Goal: Information Seeking & Learning: Learn about a topic

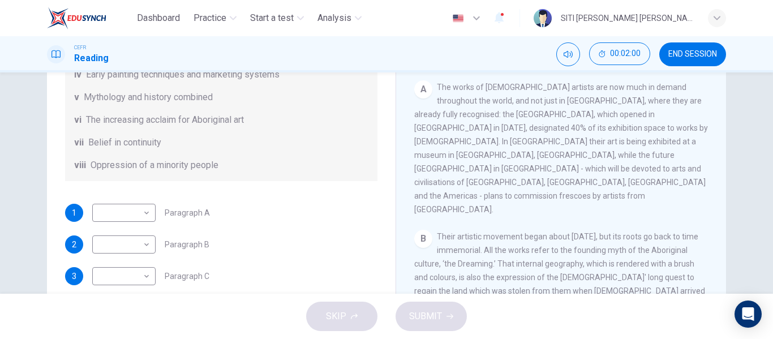
scroll to position [122, 0]
click at [131, 221] on body "Dashboard Practice Start a test Analysis English en ​ SITI [PERSON_NAME] [PERSO…" at bounding box center [386, 169] width 773 height 339
click at [115, 279] on li "vi" at bounding box center [120, 285] width 63 height 18
type input "vi"
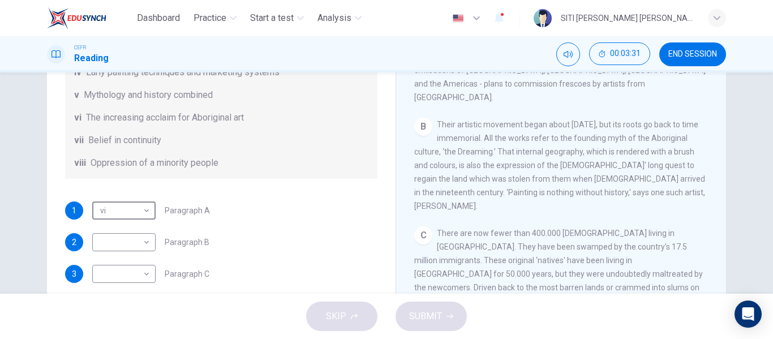
scroll to position [124, 0]
click at [124, 246] on body "Dashboard Practice Start a test Analysis English en ​ SITI [PERSON_NAME] [PERSO…" at bounding box center [386, 169] width 773 height 339
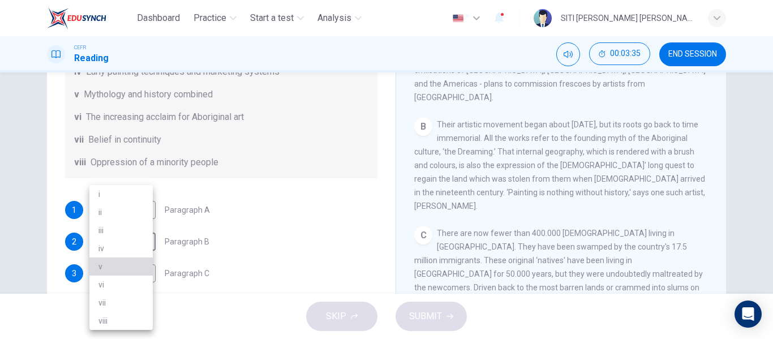
click at [119, 268] on li "v" at bounding box center [120, 266] width 63 height 18
type input "v"
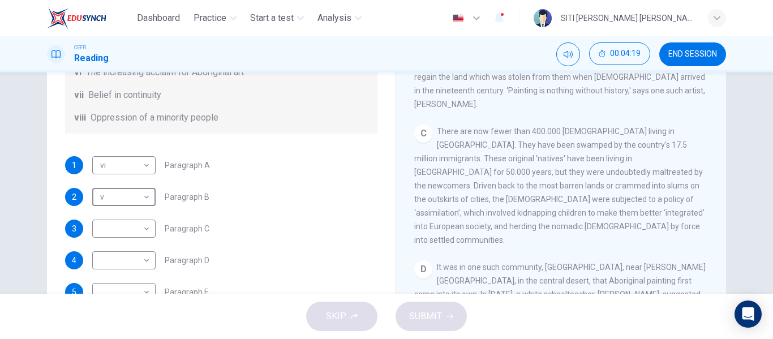
scroll to position [168, 0]
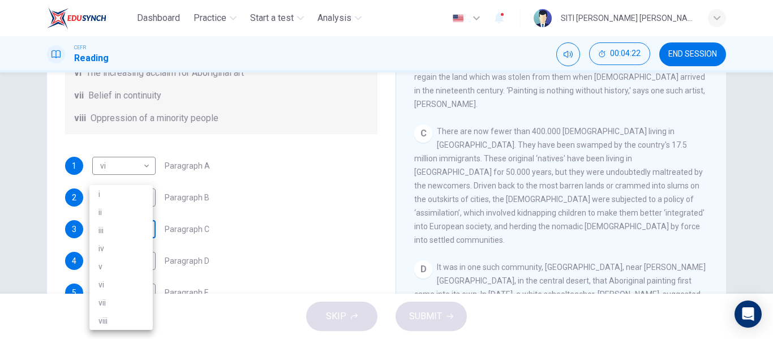
click at [125, 234] on body "Dashboard Practice Start a test Analysis English en ​ SITI [PERSON_NAME] [PERSO…" at bounding box center [386, 169] width 773 height 339
click at [113, 324] on li "viii" at bounding box center [120, 321] width 63 height 18
type input "viii"
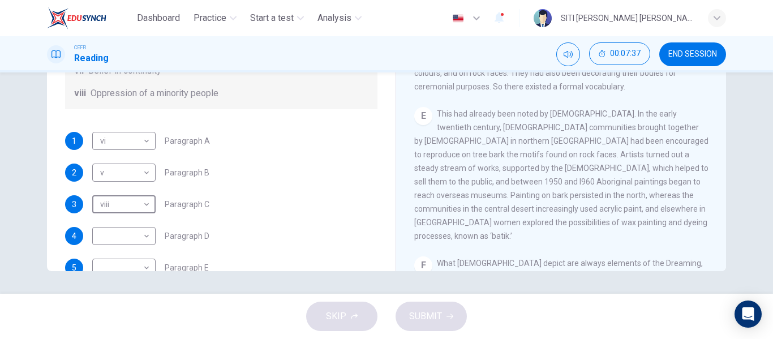
scroll to position [200, 0]
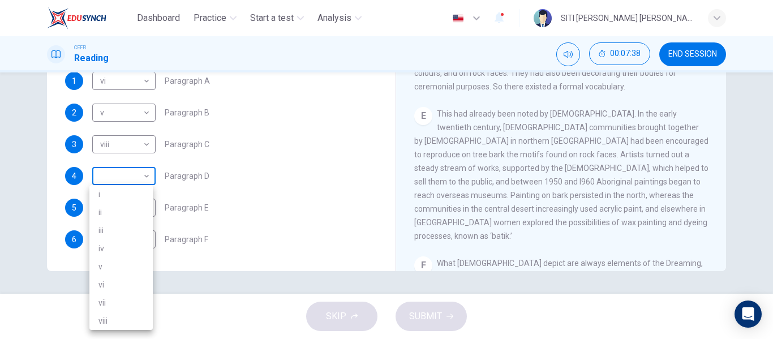
click at [129, 177] on body "Dashboard Practice Start a test Analysis English en ​ SITI [PERSON_NAME] [PERSO…" at bounding box center [386, 169] width 773 height 339
click at [116, 192] on li "i" at bounding box center [120, 194] width 63 height 18
type input "i"
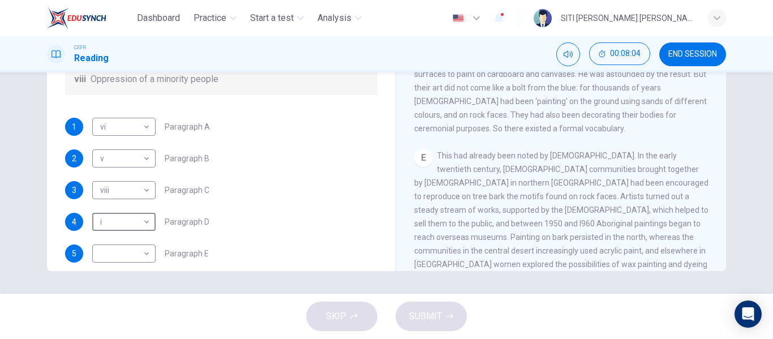
scroll to position [155, 0]
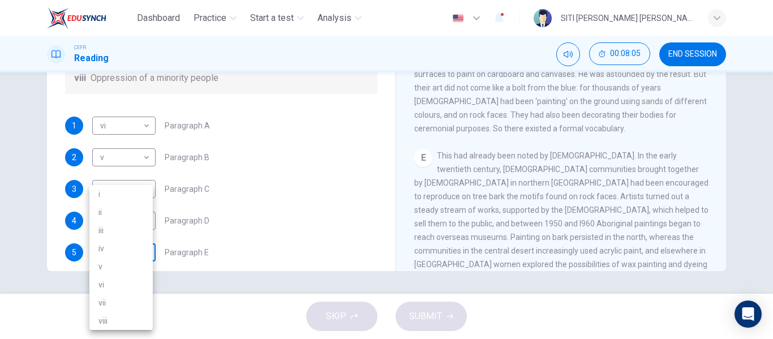
click at [130, 254] on body "Dashboard Practice Start a test Analysis English en ​ SITI [PERSON_NAME] [PERSO…" at bounding box center [386, 169] width 773 height 339
click at [131, 248] on li "iv" at bounding box center [120, 248] width 63 height 18
type input "iv"
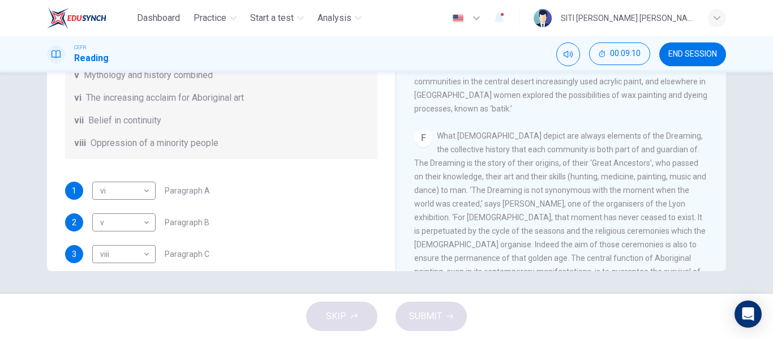
scroll to position [200, 0]
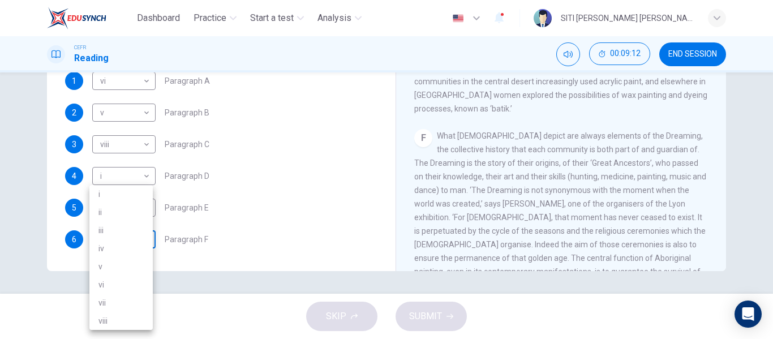
click at [124, 237] on body "Dashboard Practice Start a test Analysis English en ​ SITI [PERSON_NAME] [PERSO…" at bounding box center [386, 169] width 773 height 339
click at [131, 304] on li "vii" at bounding box center [120, 303] width 63 height 18
type input "vii"
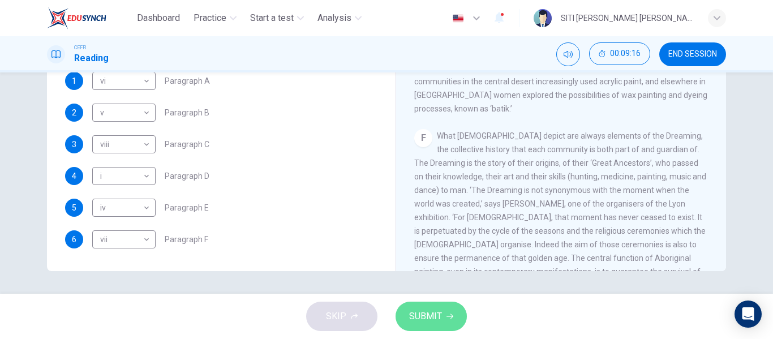
click at [435, 311] on span "SUBMIT" at bounding box center [425, 316] width 33 height 16
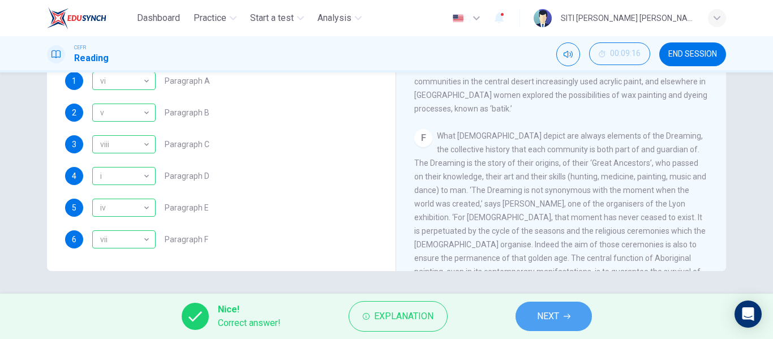
click at [591, 320] on button "NEXT" at bounding box center [554, 316] width 76 height 29
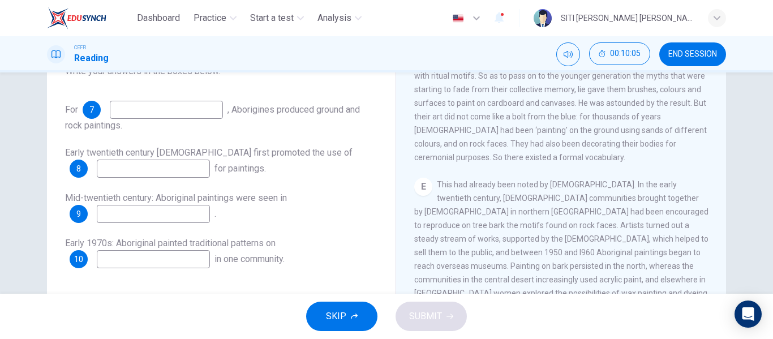
scroll to position [624, 0]
click at [181, 117] on input at bounding box center [166, 110] width 113 height 18
type input "thousand of years"
click at [236, 139] on div "For 7 thousand of years , [DEMOGRAPHIC_DATA] produced ground and rock paintings…" at bounding box center [221, 185] width 312 height 168
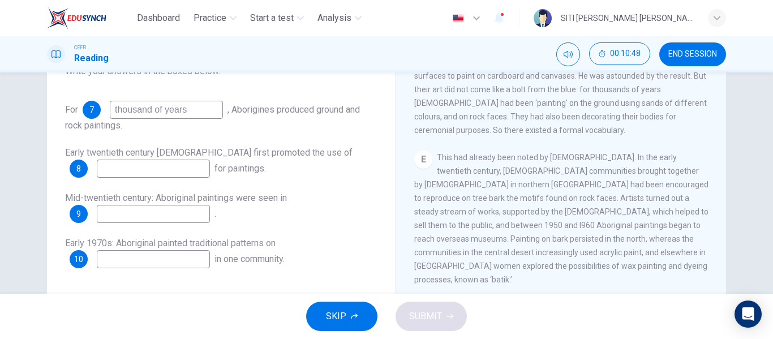
scroll to position [651, 0]
click at [148, 166] on input at bounding box center [153, 169] width 113 height 18
type input "tree bark"
click at [325, 162] on div "Early twentieth century [DEMOGRAPHIC_DATA] first promoted the use of 8 tree bar…" at bounding box center [221, 162] width 312 height 32
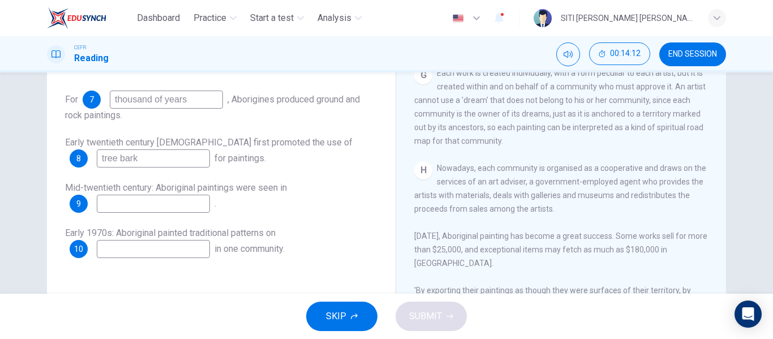
scroll to position [150, 0]
click at [561, 188] on div "H Nowadays, each community is organised as a cooperative and draws on the servi…" at bounding box center [561, 263] width 294 height 204
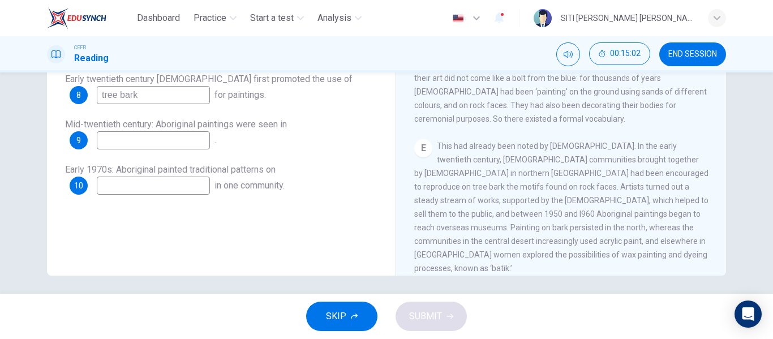
scroll to position [212, 0]
click at [190, 142] on input at bounding box center [153, 141] width 113 height 18
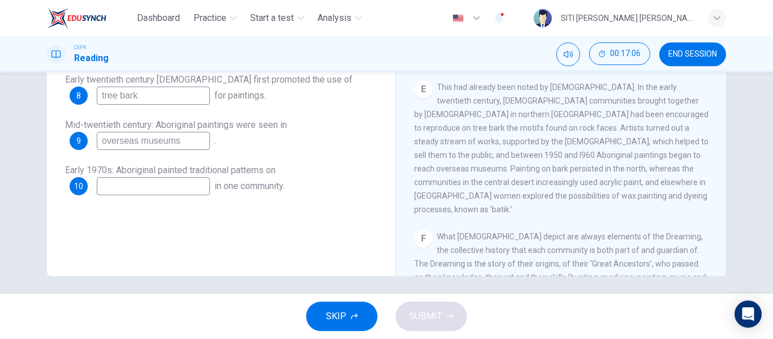
scroll to position [644, 0]
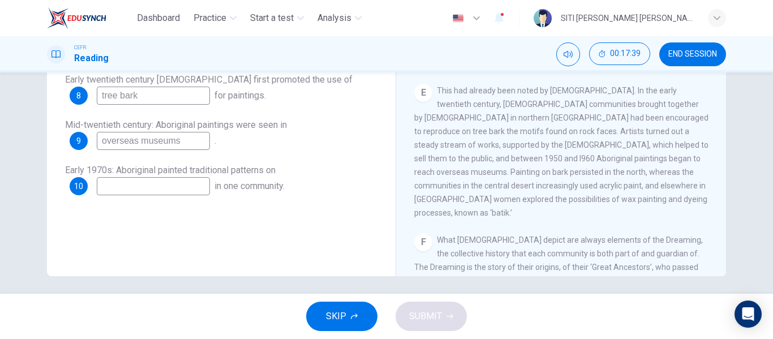
type input "overseas museums"
click at [170, 187] on input at bounding box center [153, 186] width 113 height 18
type input "bark"
click at [230, 230] on div "Questions 7 - 10 Complete the sequence below. Choose NO MORE THAN THREE WORDS f…" at bounding box center [221, 85] width 330 height 382
click at [448, 311] on button "SUBMIT" at bounding box center [431, 316] width 71 height 29
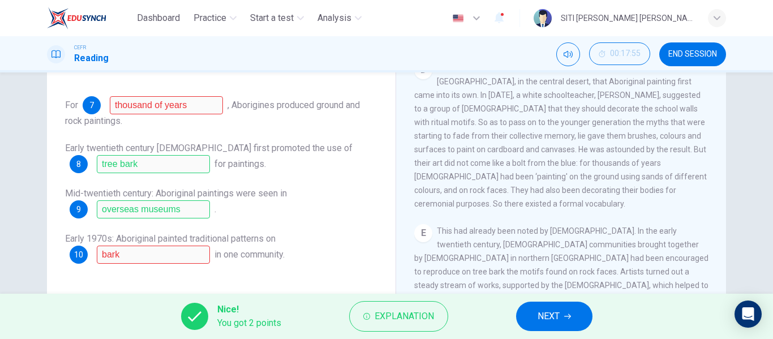
scroll to position [144, 0]
click at [418, 316] on span "Explanation" at bounding box center [404, 316] width 59 height 16
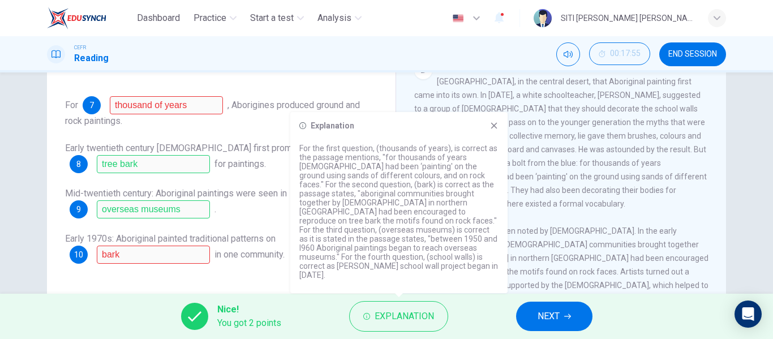
click at [491, 130] on icon at bounding box center [494, 125] width 9 height 9
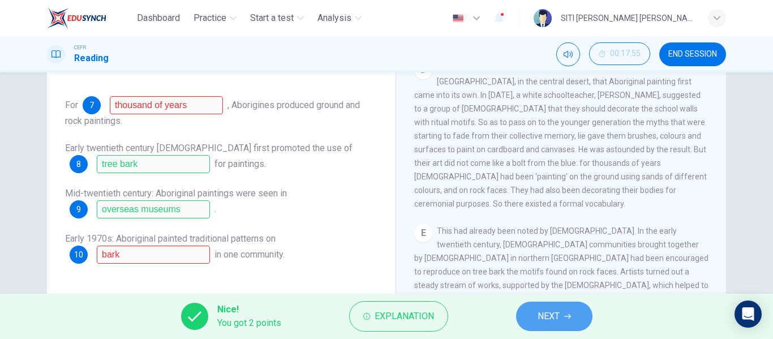
click at [561, 308] on button "NEXT" at bounding box center [554, 316] width 76 height 29
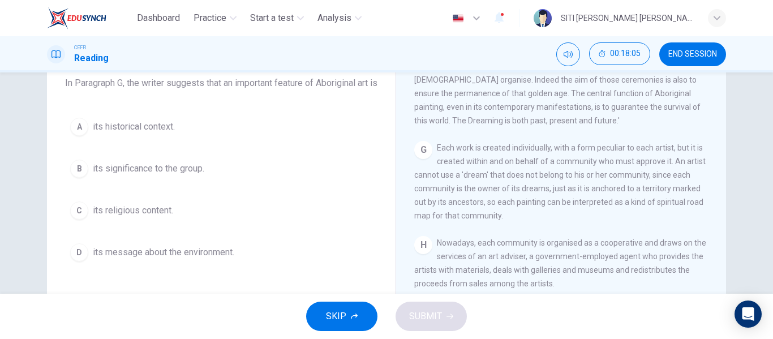
scroll to position [1024, 0]
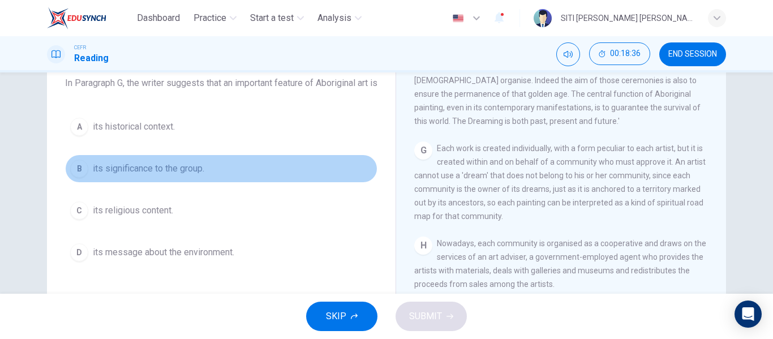
click at [168, 175] on span "its significance to the group." at bounding box center [148, 169] width 111 height 14
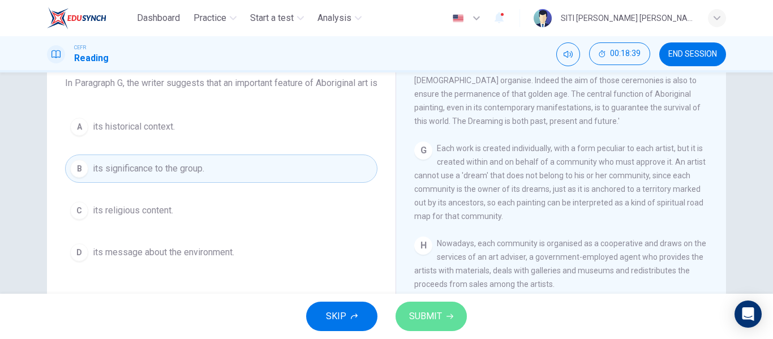
click at [436, 314] on span "SUBMIT" at bounding box center [425, 316] width 33 height 16
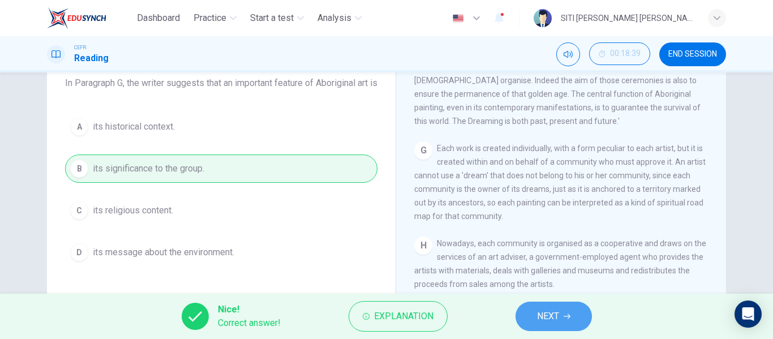
click at [565, 315] on icon "button" at bounding box center [567, 316] width 7 height 7
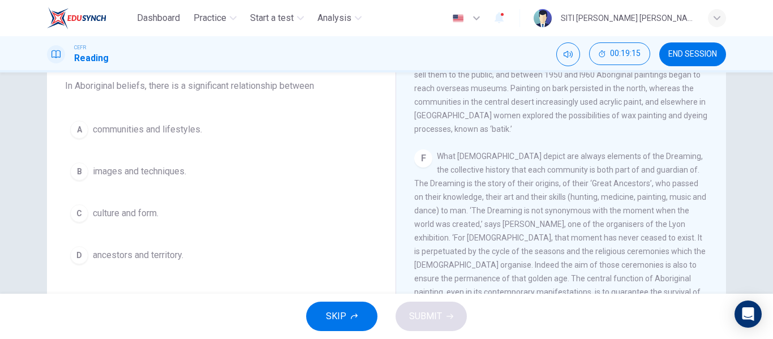
scroll to position [842, 0]
click at [165, 262] on button "D ancestors and territory." at bounding box center [221, 255] width 312 height 28
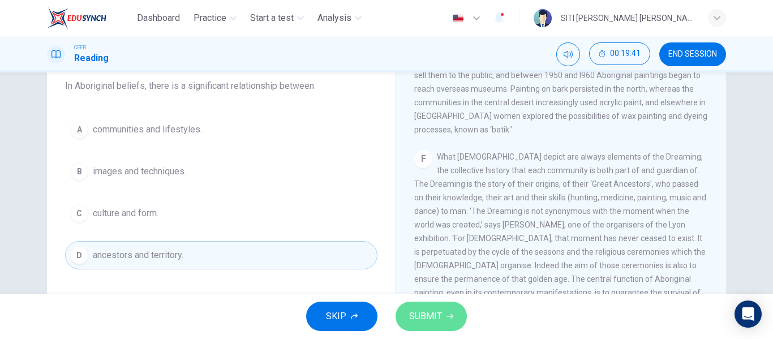
click at [448, 324] on button "SUBMIT" at bounding box center [431, 316] width 71 height 29
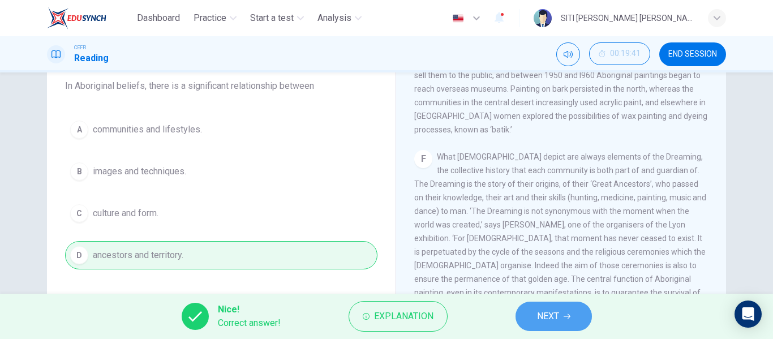
click at [576, 312] on button "NEXT" at bounding box center [554, 316] width 76 height 29
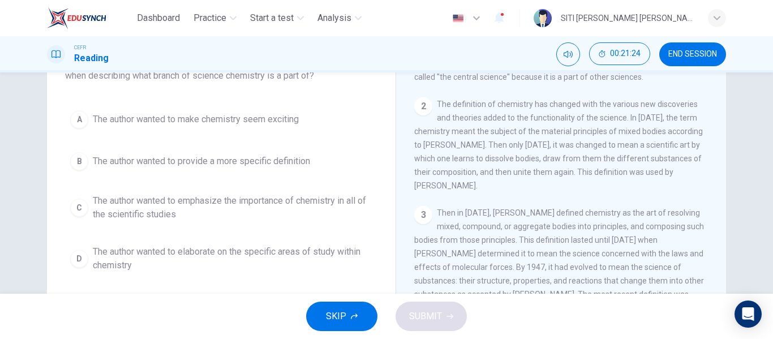
scroll to position [93, 0]
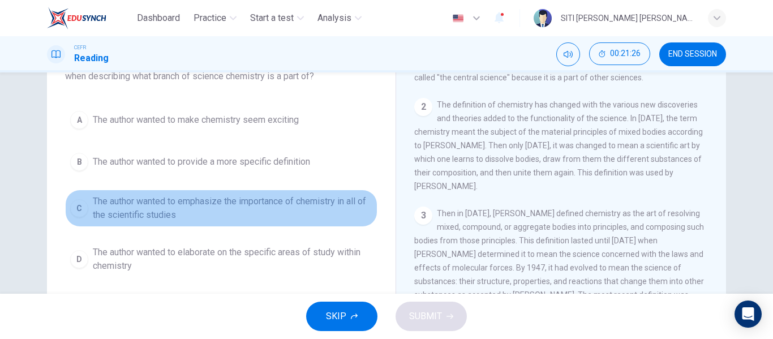
click at [256, 212] on span "The author wanted to emphasize the importance of chemistry in all of the scient…" at bounding box center [233, 208] width 280 height 27
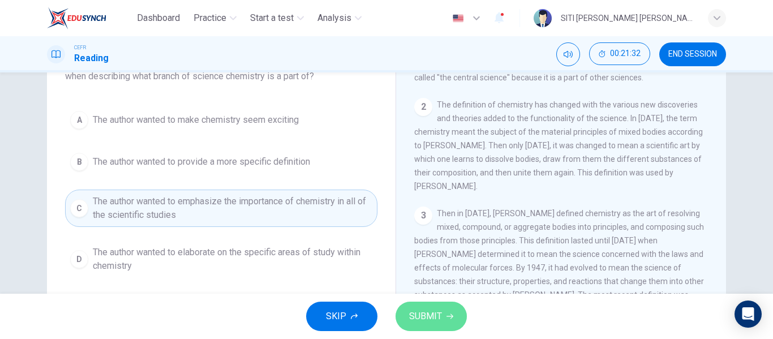
click at [435, 321] on span "SUBMIT" at bounding box center [425, 316] width 33 height 16
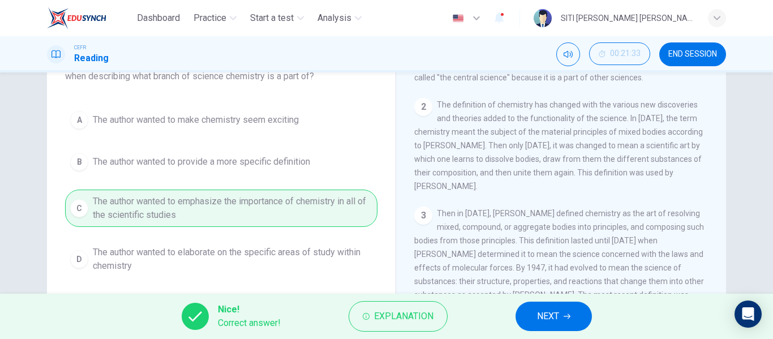
click at [566, 314] on icon "button" at bounding box center [567, 316] width 7 height 7
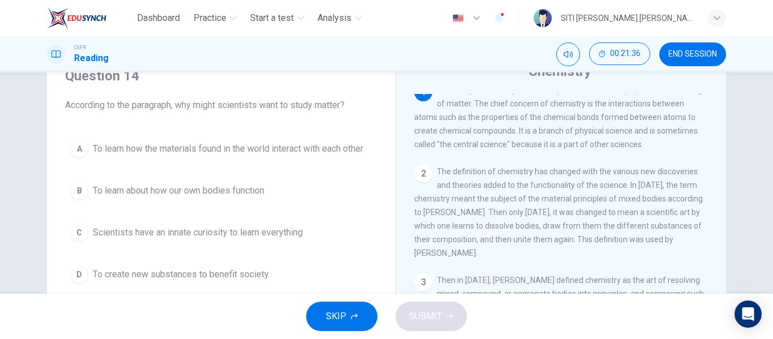
scroll to position [0, 0]
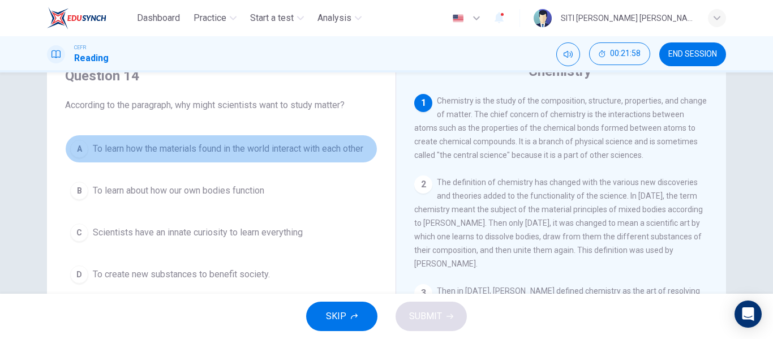
click at [280, 157] on button "A To learn how the materials found in the world interact with each other" at bounding box center [221, 149] width 312 height 28
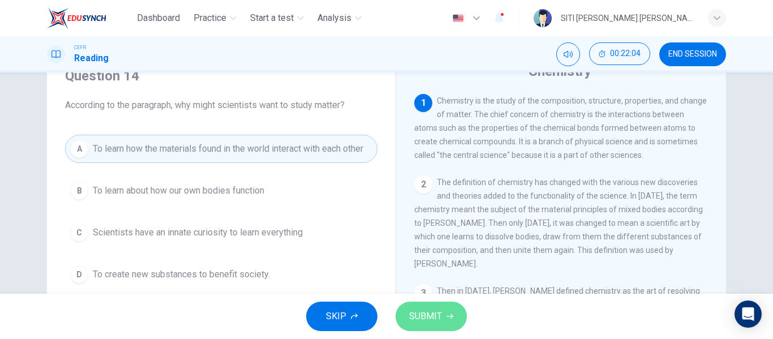
click at [415, 312] on span "SUBMIT" at bounding box center [425, 316] width 33 height 16
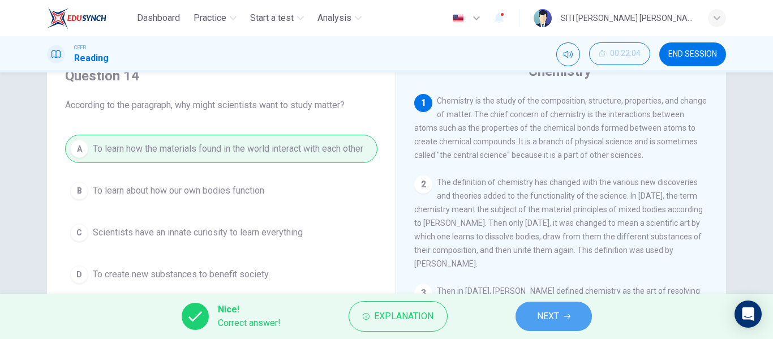
click at [570, 323] on button "NEXT" at bounding box center [554, 316] width 76 height 29
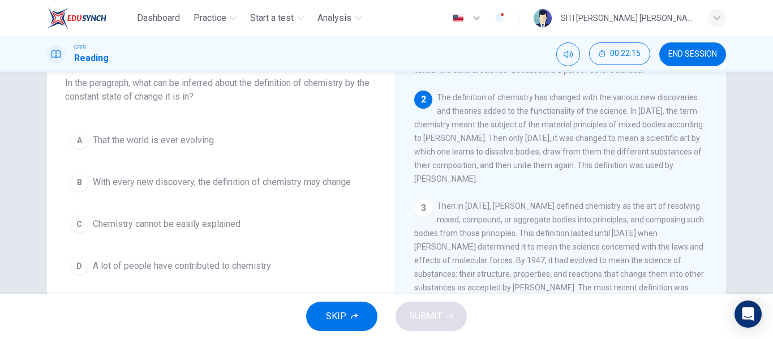
scroll to position [69, 0]
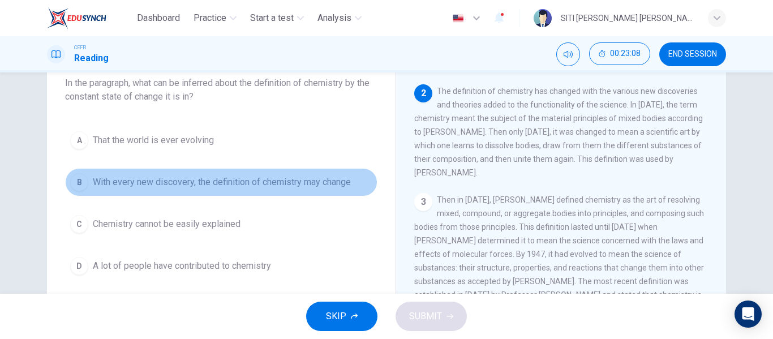
click at [326, 186] on span "With every new discovery, the definition of chemistry may change" at bounding box center [222, 182] width 258 height 14
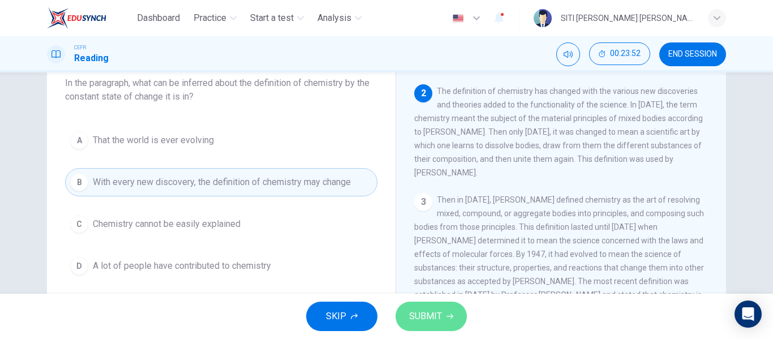
click at [442, 318] on button "SUBMIT" at bounding box center [431, 316] width 71 height 29
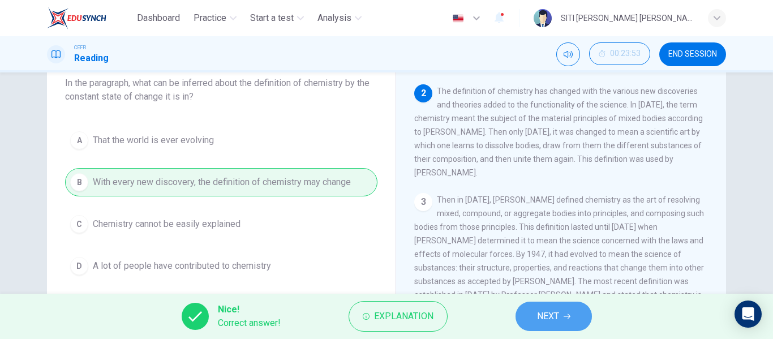
click at [556, 303] on button "NEXT" at bounding box center [554, 316] width 76 height 29
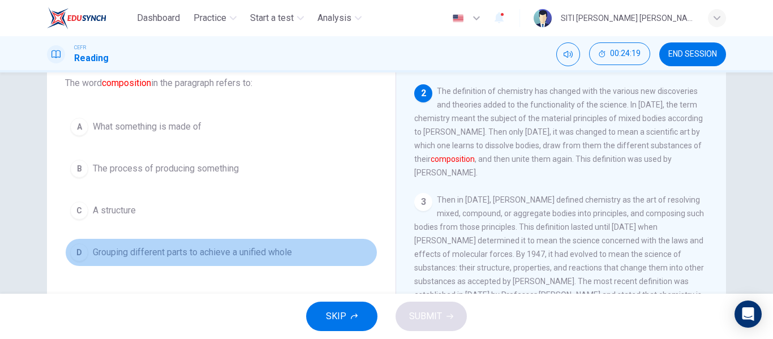
click at [208, 255] on span "Grouping different parts to achieve a unified whole" at bounding box center [192, 253] width 199 height 14
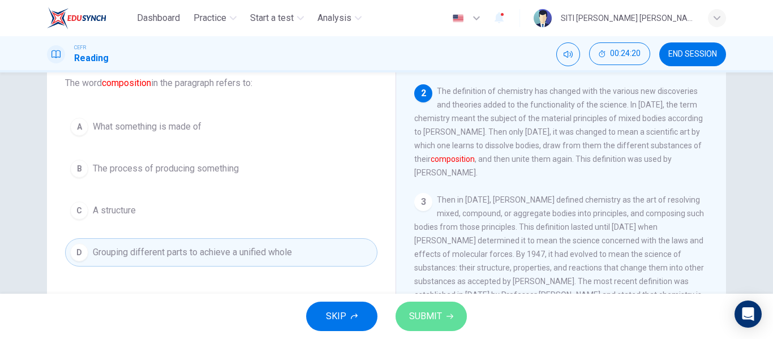
click at [441, 315] on button "SUBMIT" at bounding box center [431, 316] width 71 height 29
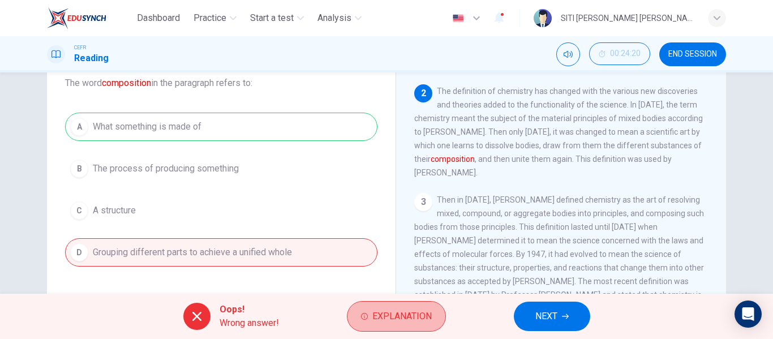
click at [441, 315] on button "Explanation" at bounding box center [396, 316] width 99 height 31
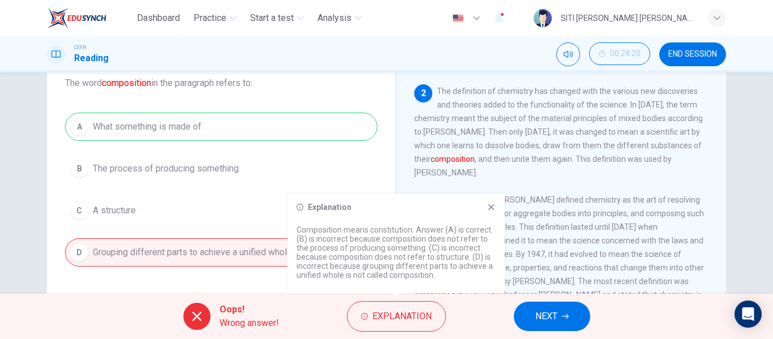
click at [489, 208] on icon at bounding box center [491, 207] width 9 height 9
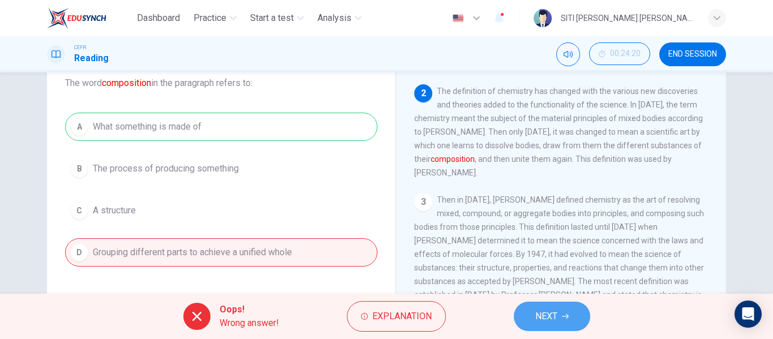
click at [556, 312] on span "NEXT" at bounding box center [546, 316] width 22 height 16
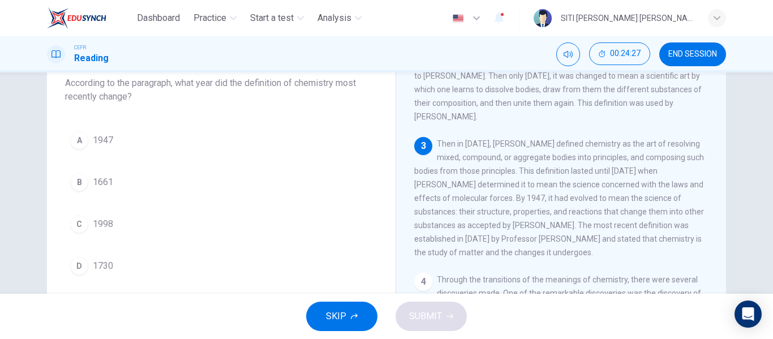
scroll to position [126, 0]
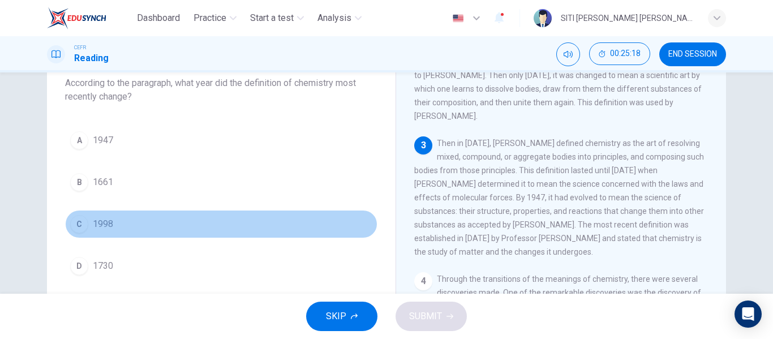
click at [102, 227] on span "1998" at bounding box center [103, 224] width 20 height 14
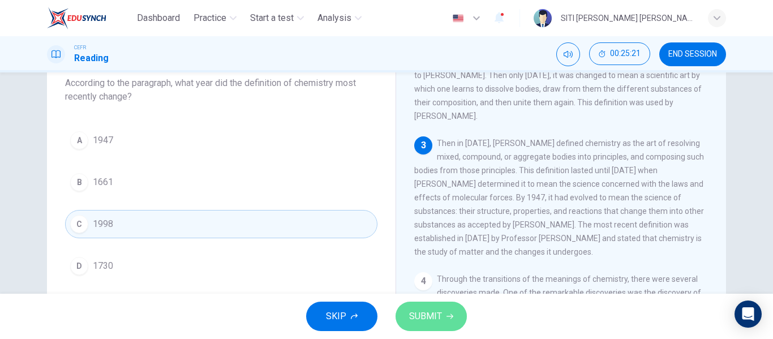
click at [438, 306] on button "SUBMIT" at bounding box center [431, 316] width 71 height 29
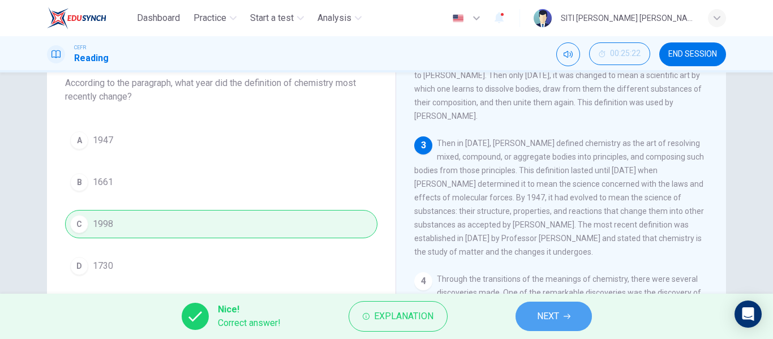
click at [569, 306] on button "NEXT" at bounding box center [554, 316] width 76 height 29
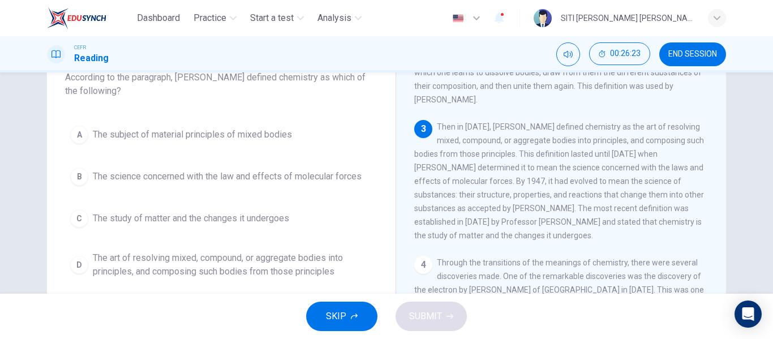
scroll to position [79, 0]
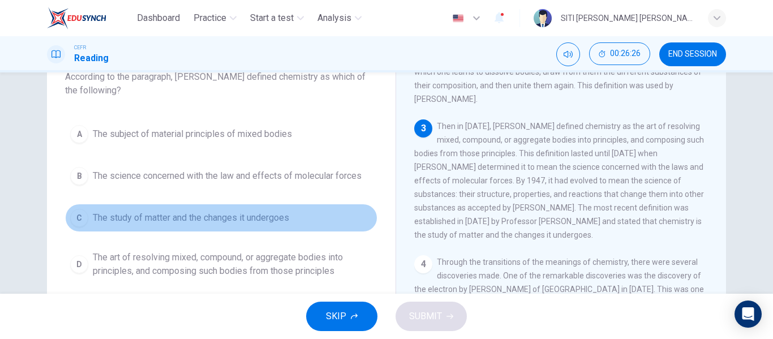
click at [235, 228] on button "C The study of matter and the changes it undergoes" at bounding box center [221, 218] width 312 height 28
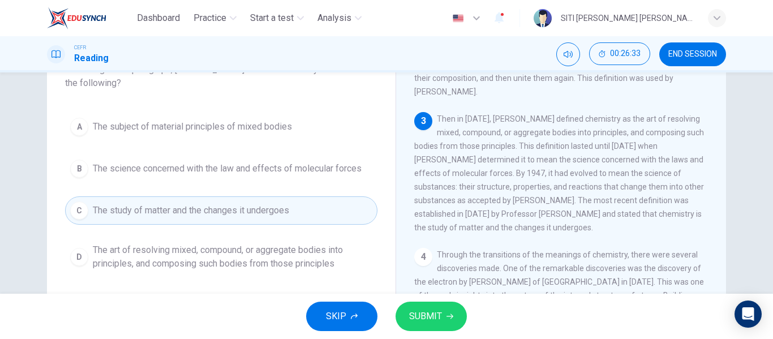
scroll to position [87, 0]
click at [216, 256] on span "The art of resolving mixed, compound, or aggregate bodies into principles, and …" at bounding box center [233, 256] width 280 height 27
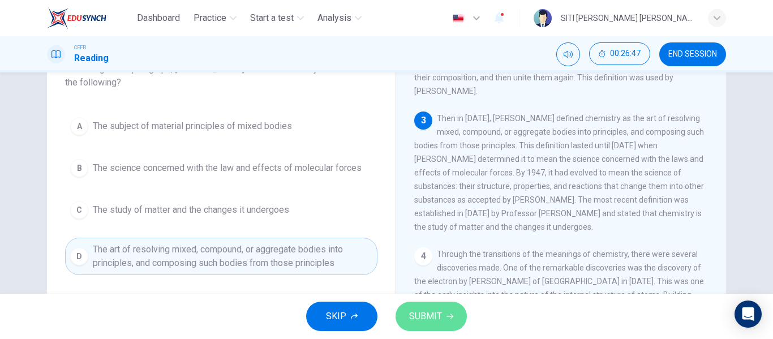
click at [436, 313] on span "SUBMIT" at bounding box center [425, 316] width 33 height 16
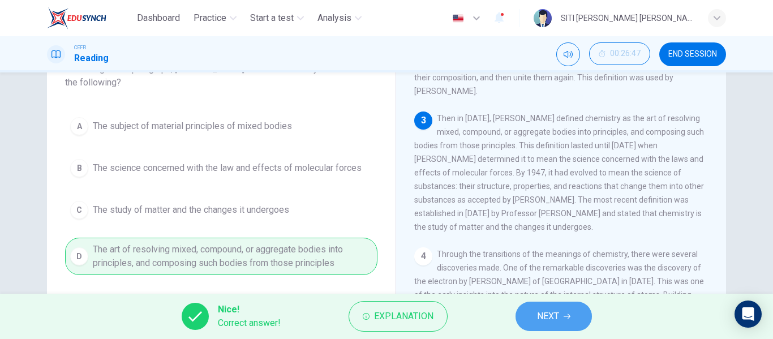
click at [552, 310] on span "NEXT" at bounding box center [548, 316] width 22 height 16
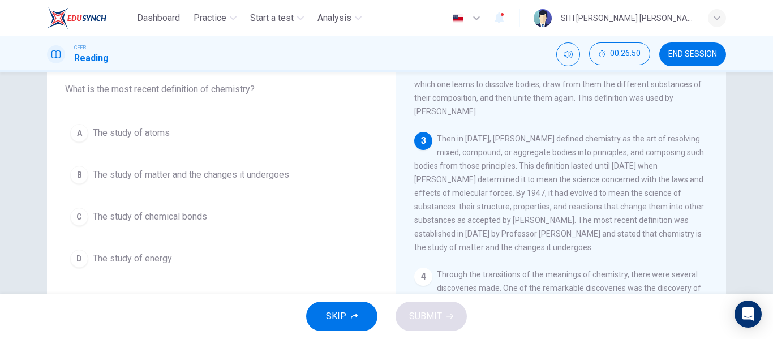
scroll to position [68, 0]
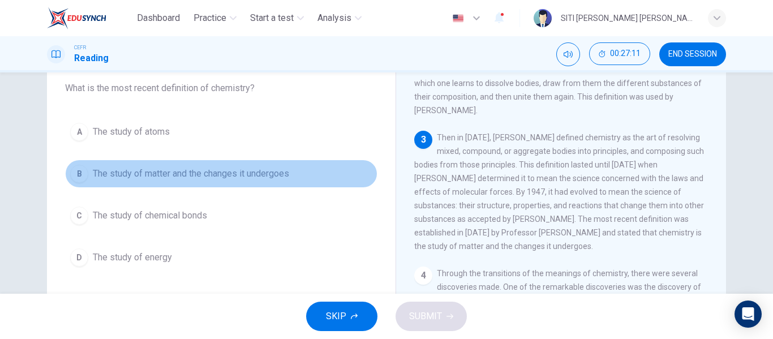
click at [246, 178] on span "The study of matter and the changes it undergoes" at bounding box center [191, 174] width 196 height 14
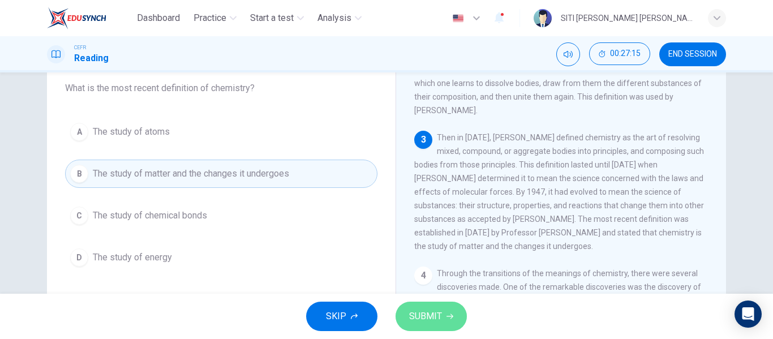
click at [431, 317] on span "SUBMIT" at bounding box center [425, 316] width 33 height 16
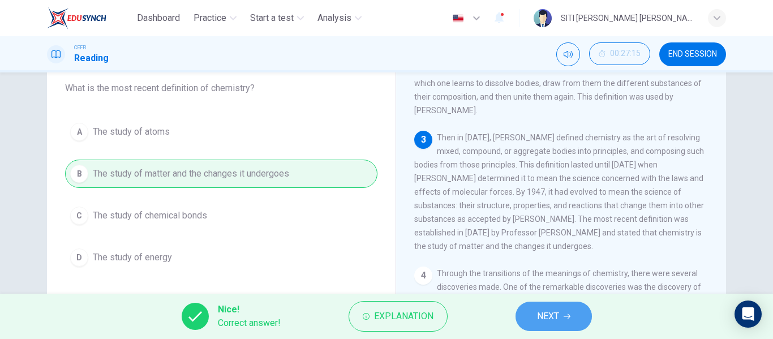
click at [537, 316] on span "NEXT" at bounding box center [548, 316] width 22 height 16
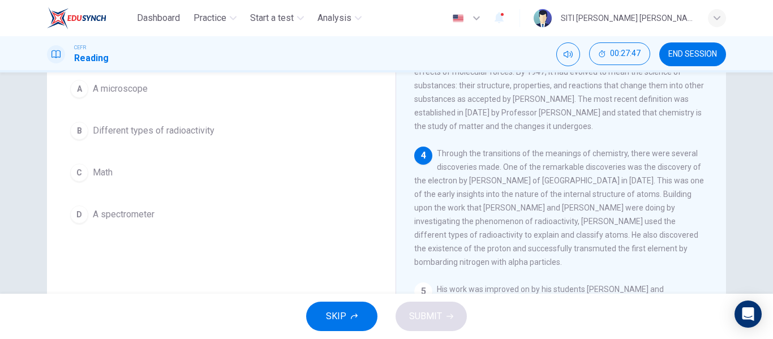
scroll to position [125, 0]
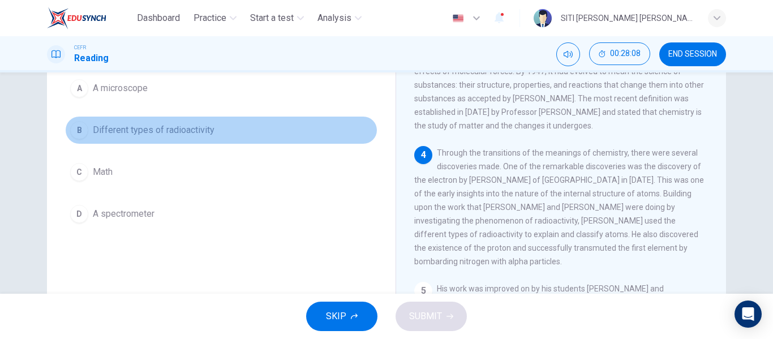
click at [237, 135] on button "B Different types of radioactivity" at bounding box center [221, 130] width 312 height 28
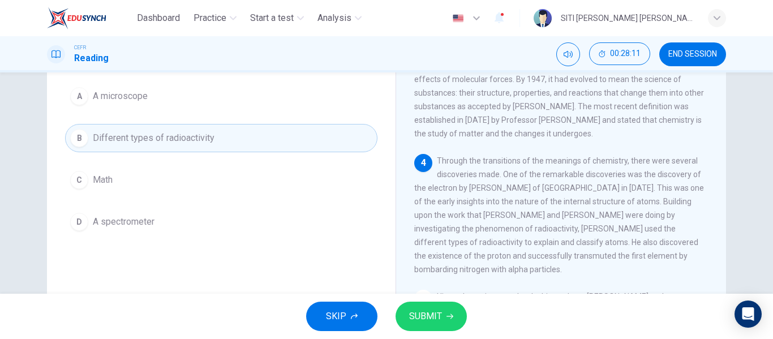
scroll to position [123, 0]
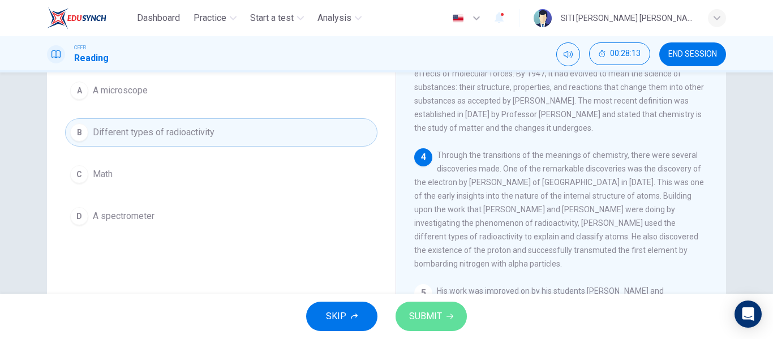
click at [453, 313] on button "SUBMIT" at bounding box center [431, 316] width 71 height 29
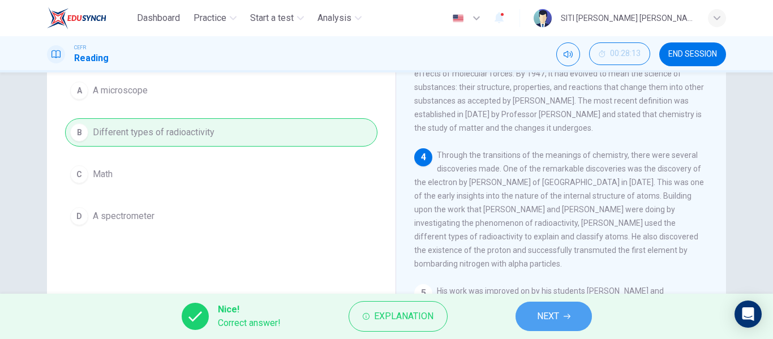
click at [557, 315] on span "NEXT" at bounding box center [548, 316] width 22 height 16
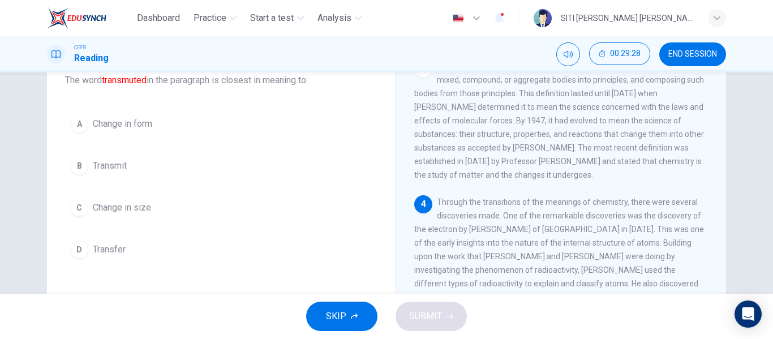
scroll to position [76, 0]
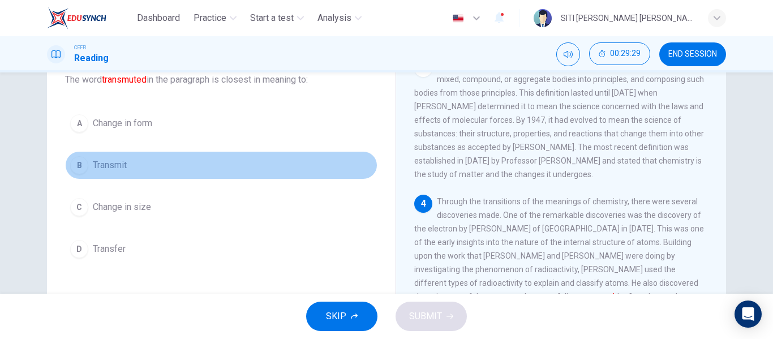
click at [132, 176] on button "B Transmit" at bounding box center [221, 165] width 312 height 28
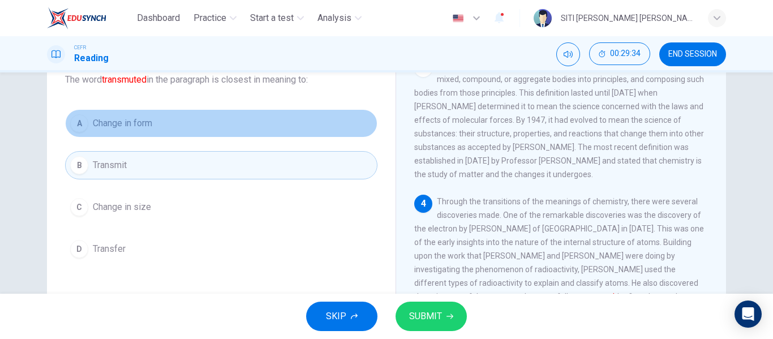
click at [262, 121] on button "A Change in form" at bounding box center [221, 123] width 312 height 28
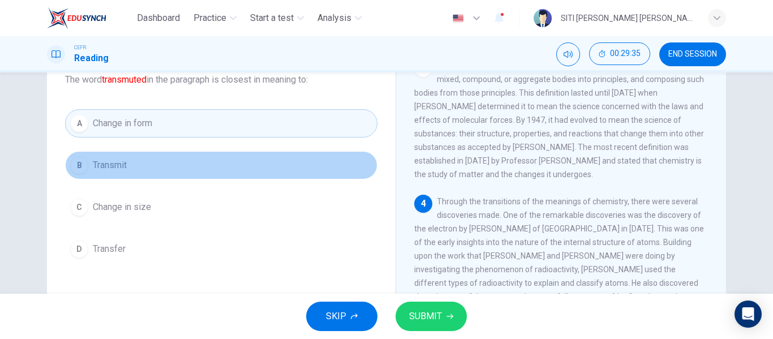
click at [257, 169] on button "B Transmit" at bounding box center [221, 165] width 312 height 28
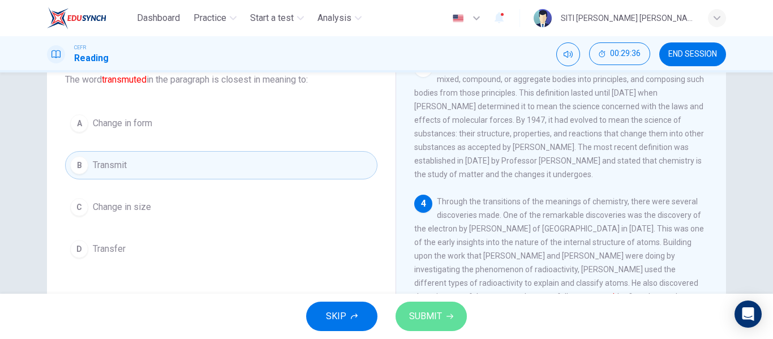
click at [451, 322] on button "SUBMIT" at bounding box center [431, 316] width 71 height 29
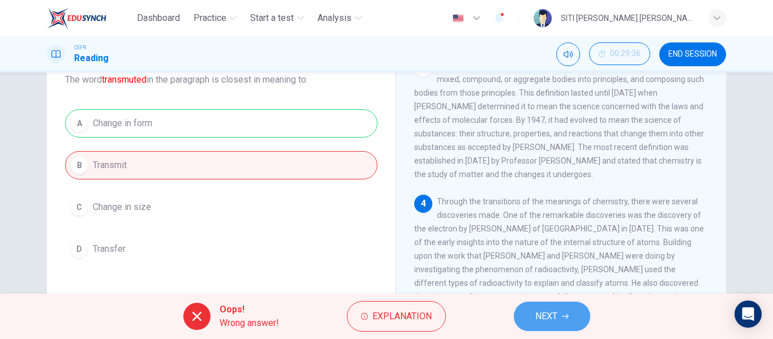
click at [572, 315] on button "NEXT" at bounding box center [552, 316] width 76 height 29
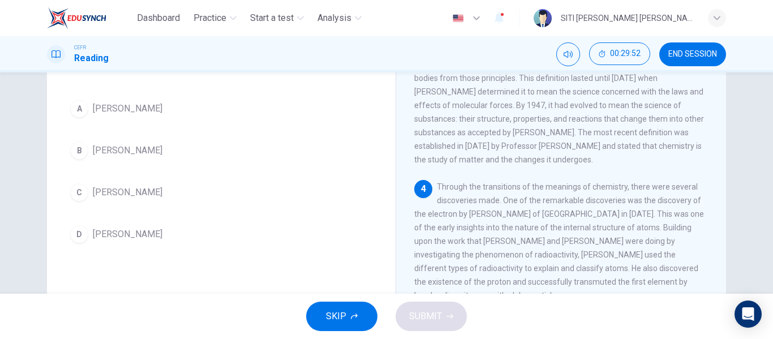
scroll to position [90, 0]
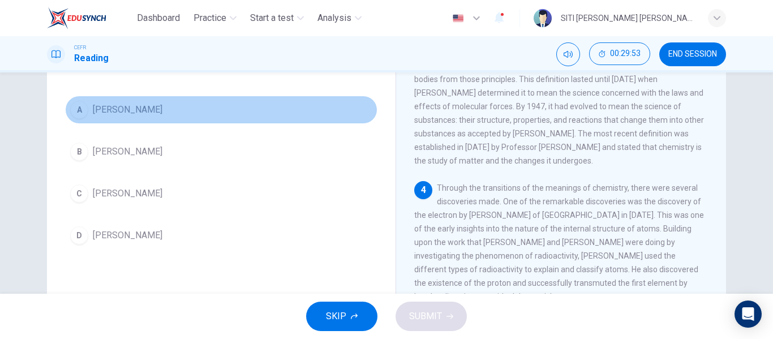
click at [172, 111] on button "A [PERSON_NAME]" at bounding box center [221, 110] width 312 height 28
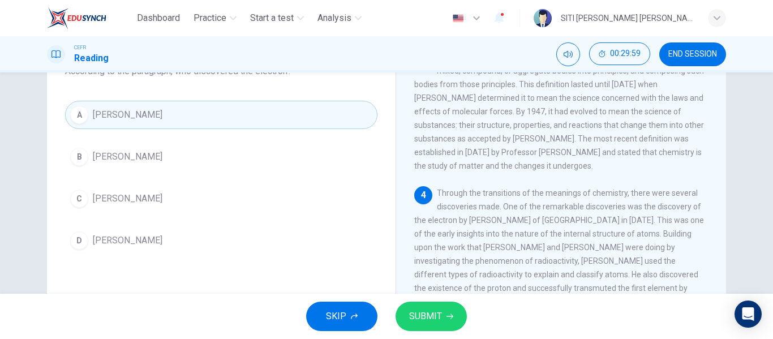
scroll to position [86, 0]
click at [452, 315] on icon "button" at bounding box center [449, 316] width 7 height 5
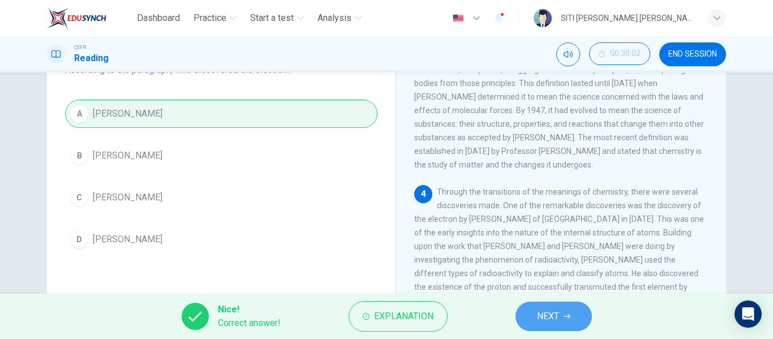
click at [548, 317] on span "NEXT" at bounding box center [548, 316] width 22 height 16
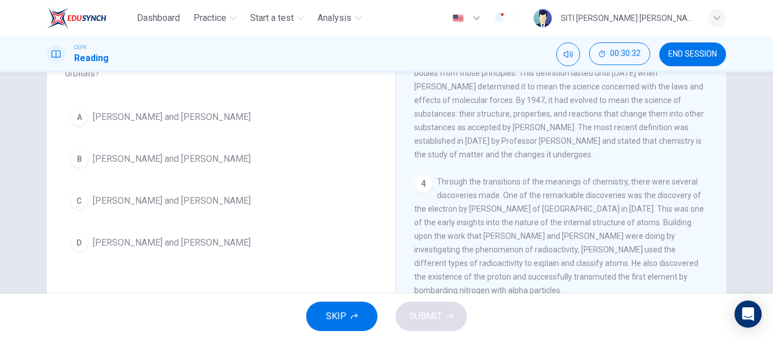
scroll to position [95, 0]
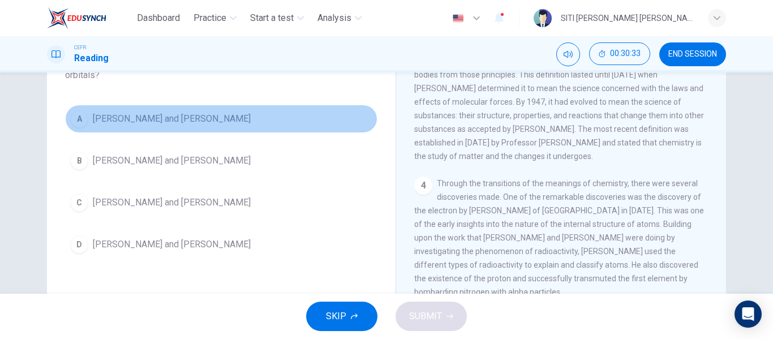
click at [211, 114] on span "[PERSON_NAME] and [PERSON_NAME]" at bounding box center [172, 119] width 158 height 14
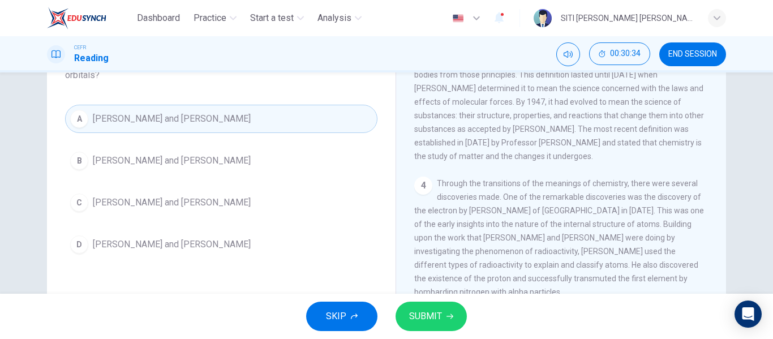
scroll to position [217, 0]
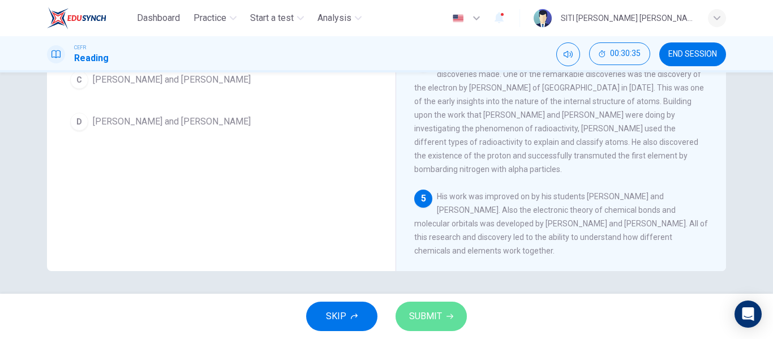
click at [439, 303] on button "SUBMIT" at bounding box center [431, 316] width 71 height 29
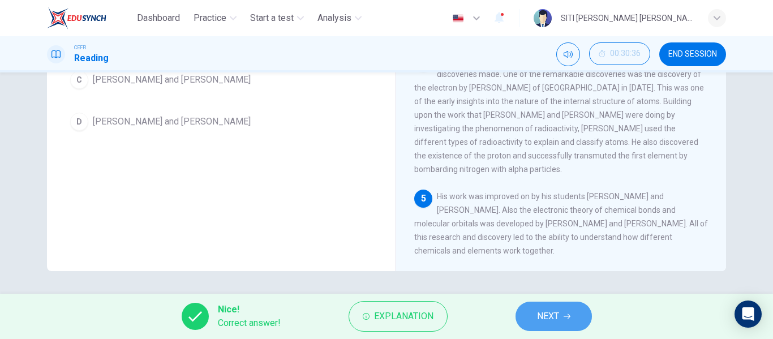
click at [549, 306] on button "NEXT" at bounding box center [554, 316] width 76 height 29
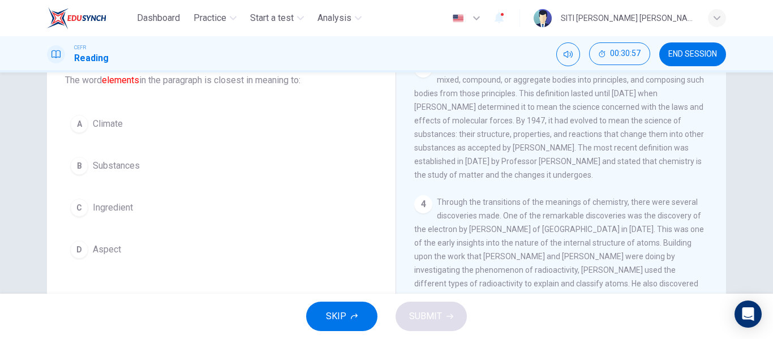
scroll to position [75, 0]
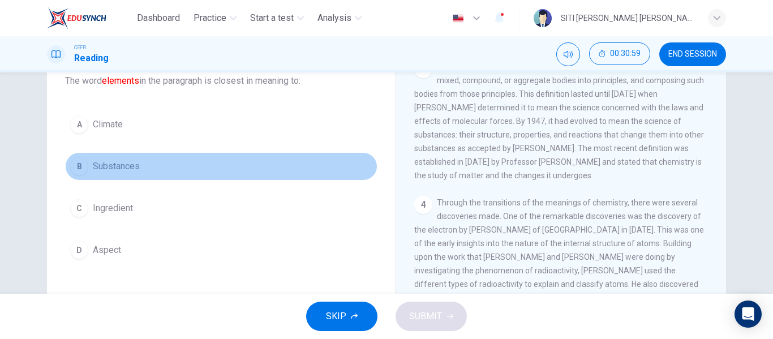
click at [170, 171] on button "B Substances" at bounding box center [221, 166] width 312 height 28
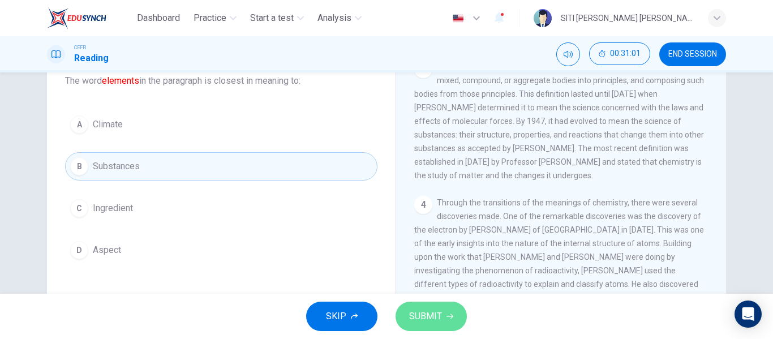
click at [424, 310] on span "SUBMIT" at bounding box center [425, 316] width 33 height 16
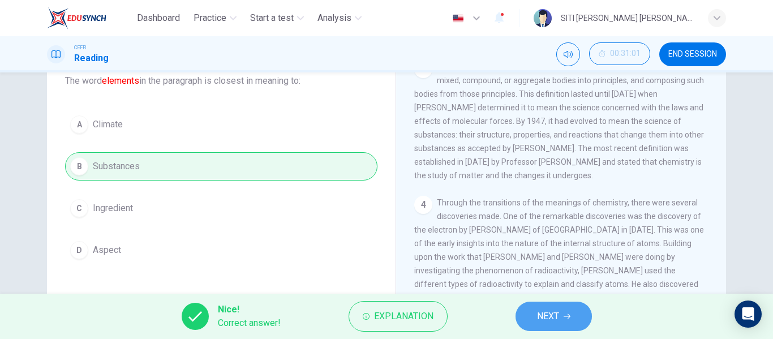
click at [575, 316] on button "NEXT" at bounding box center [554, 316] width 76 height 29
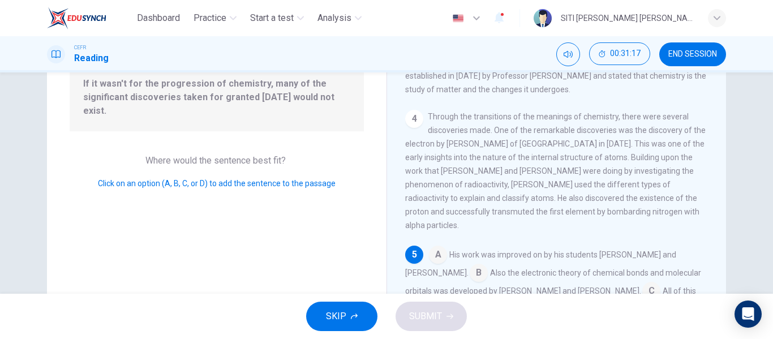
scroll to position [217, 0]
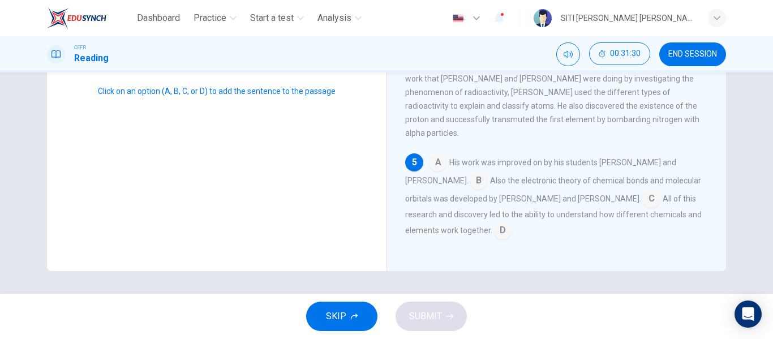
click at [470, 185] on input at bounding box center [479, 182] width 18 height 18
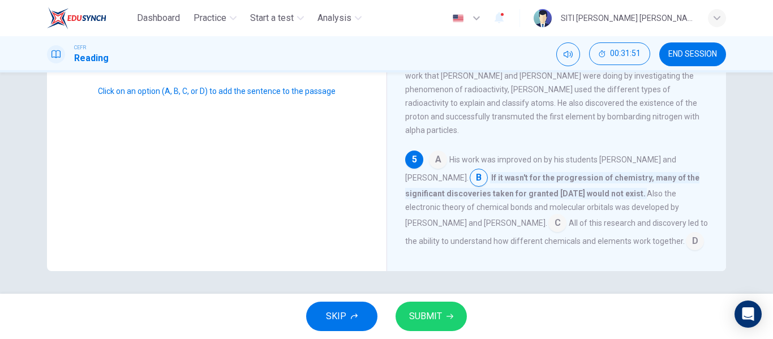
click at [470, 178] on input at bounding box center [479, 179] width 18 height 18
click at [470, 180] on input at bounding box center [479, 179] width 18 height 18
click at [548, 219] on input at bounding box center [557, 224] width 18 height 18
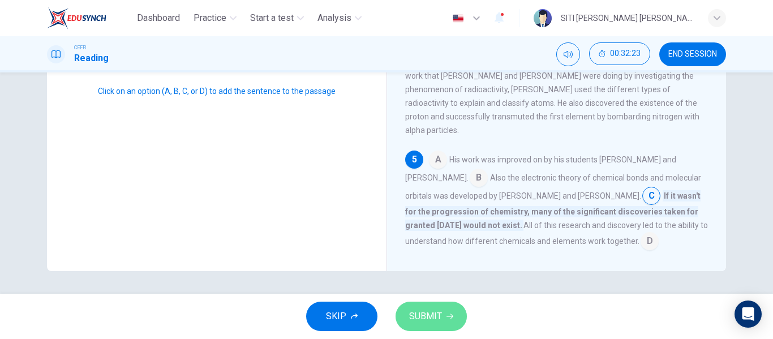
click at [439, 307] on button "SUBMIT" at bounding box center [431, 316] width 71 height 29
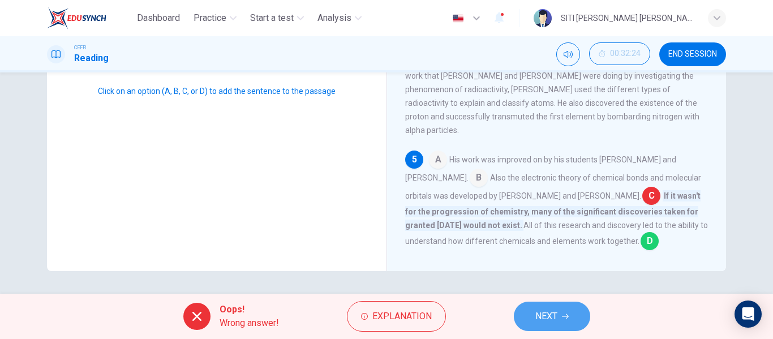
click at [554, 306] on button "NEXT" at bounding box center [552, 316] width 76 height 29
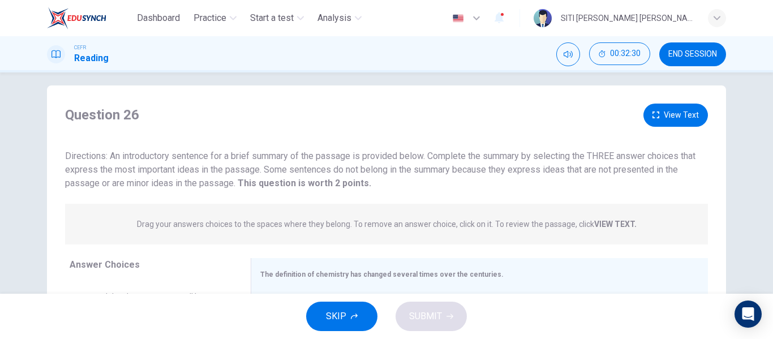
scroll to position [9, 0]
click at [677, 118] on button "View Text" at bounding box center [675, 115] width 65 height 23
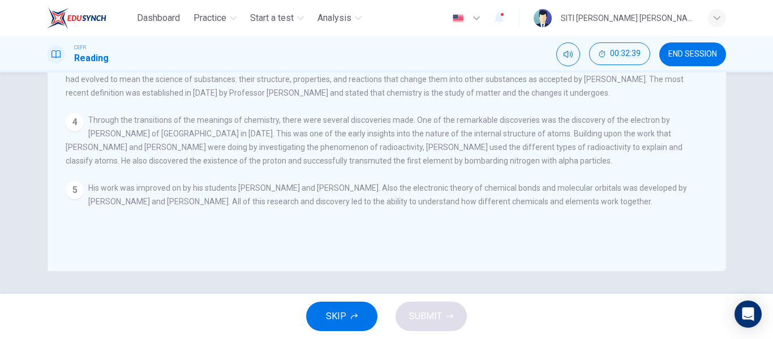
scroll to position [0, 0]
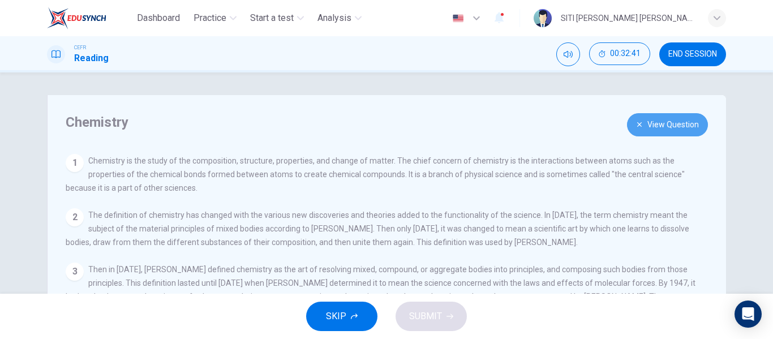
click at [670, 131] on button "View Question" at bounding box center [667, 124] width 81 height 23
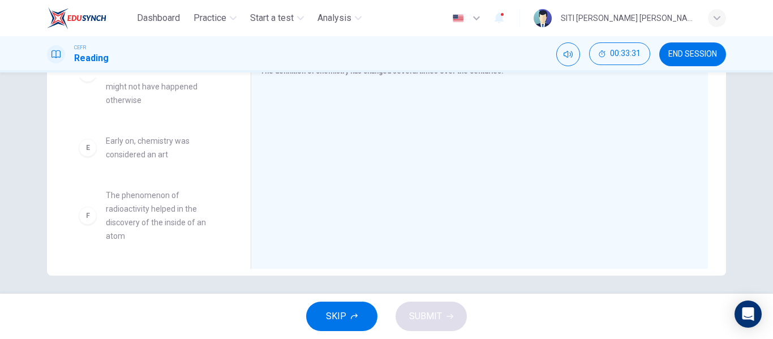
scroll to position [217, 0]
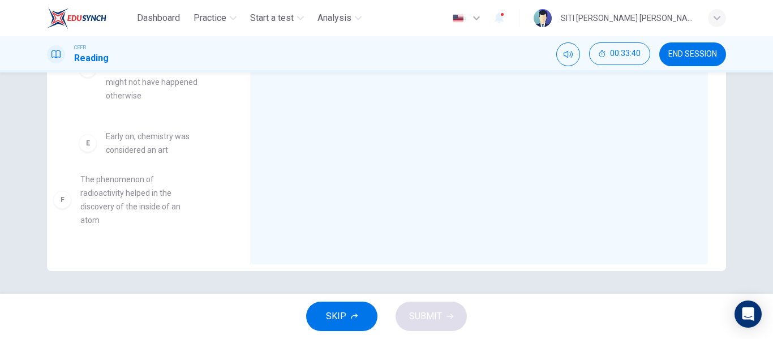
drag, startPoint x: 162, startPoint y: 228, endPoint x: 155, endPoint y: 217, distance: 13.5
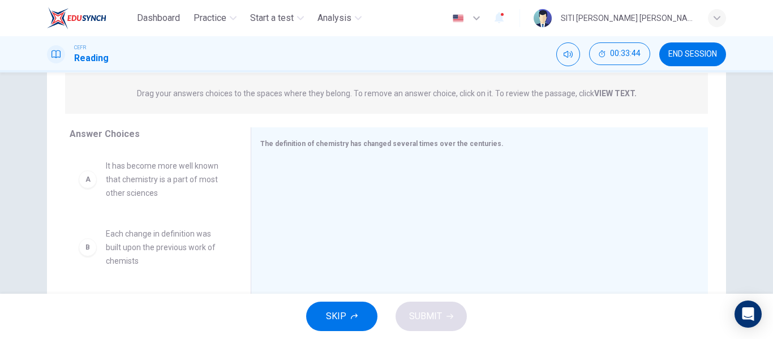
scroll to position [138, 0]
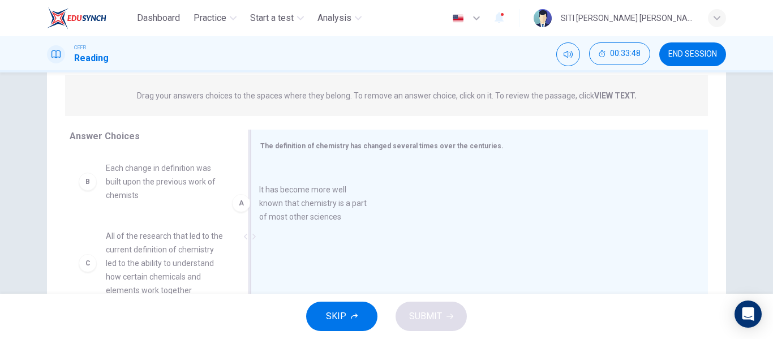
drag, startPoint x: 154, startPoint y: 184, endPoint x: 335, endPoint y: 209, distance: 182.9
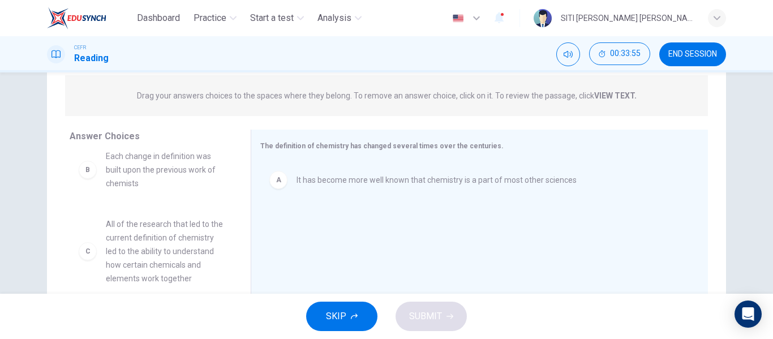
scroll to position [0, 0]
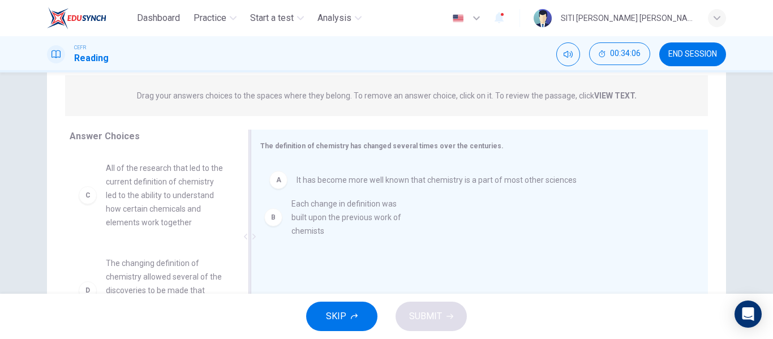
drag, startPoint x: 161, startPoint y: 198, endPoint x: 361, endPoint y: 234, distance: 203.1
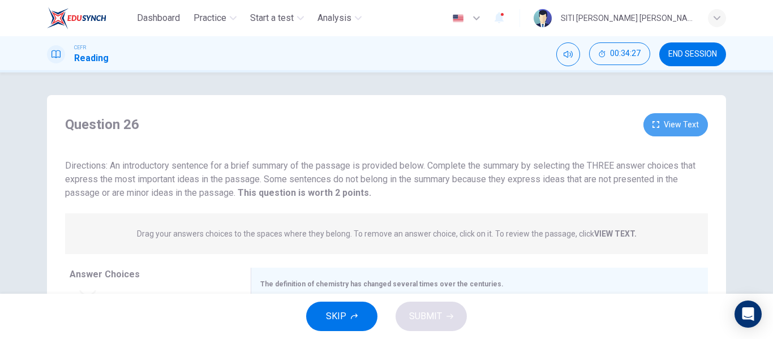
click at [680, 119] on button "View Text" at bounding box center [675, 124] width 65 height 23
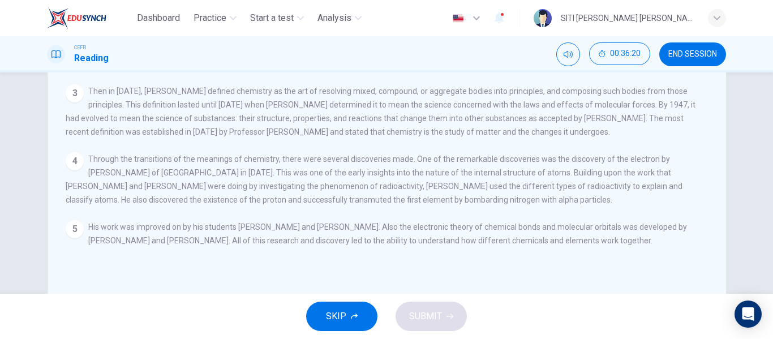
scroll to position [179, 0]
click at [336, 303] on button "SKIP" at bounding box center [341, 316] width 71 height 29
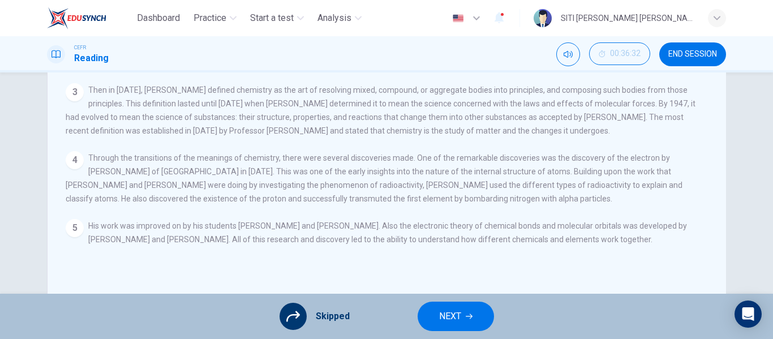
click at [299, 311] on icon at bounding box center [293, 317] width 14 height 14
click at [462, 312] on button "NEXT" at bounding box center [456, 316] width 76 height 29
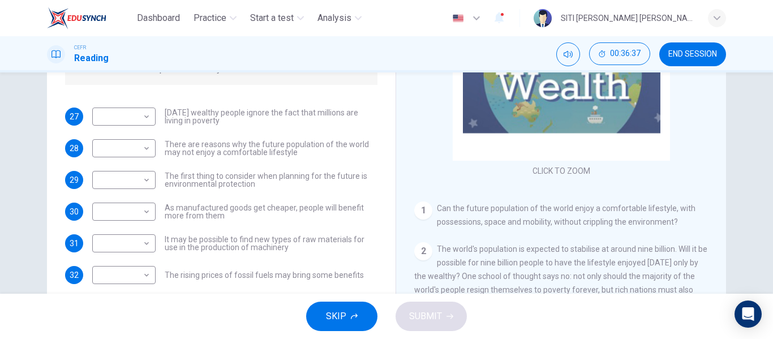
scroll to position [217, 0]
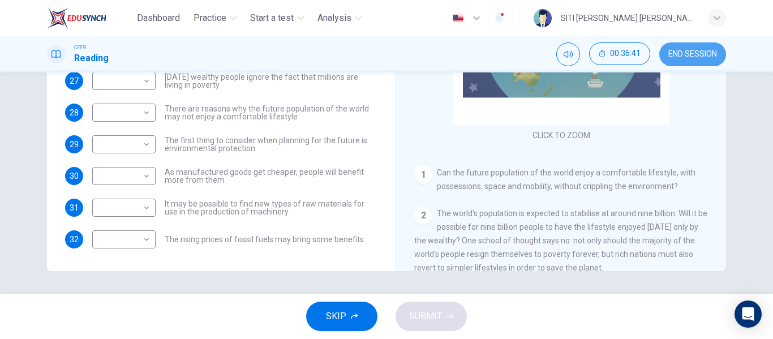
click at [684, 50] on span "END SESSION" at bounding box center [692, 54] width 49 height 9
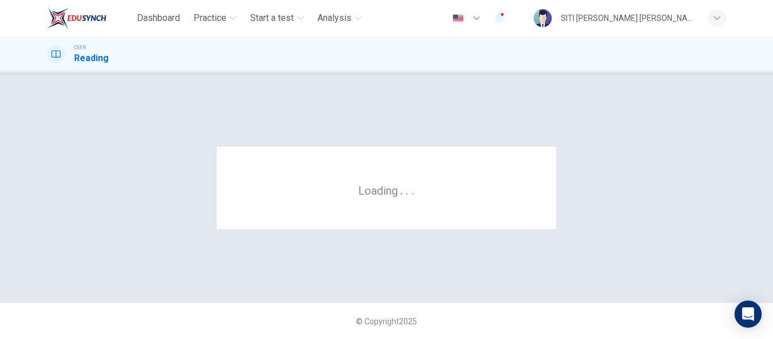
scroll to position [0, 0]
